Goal: Task Accomplishment & Management: Manage account settings

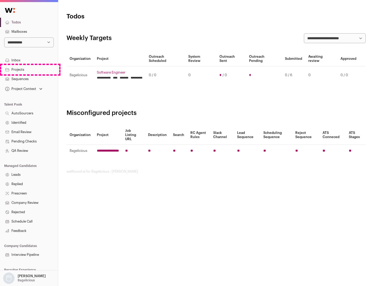
click at [29, 69] on link "Projects" at bounding box center [29, 69] width 58 height 9
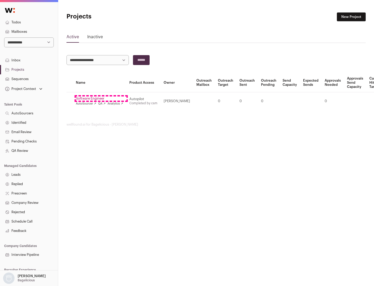
click at [101, 98] on link "Software Engineer" at bounding box center [99, 98] width 47 height 4
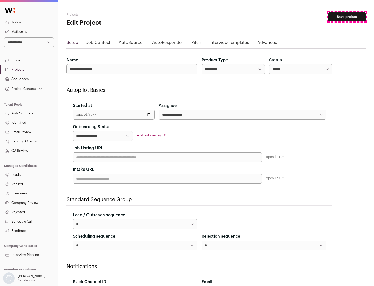
click at [347, 17] on button "Save project" at bounding box center [346, 16] width 37 height 9
